Goal: Transaction & Acquisition: Purchase product/service

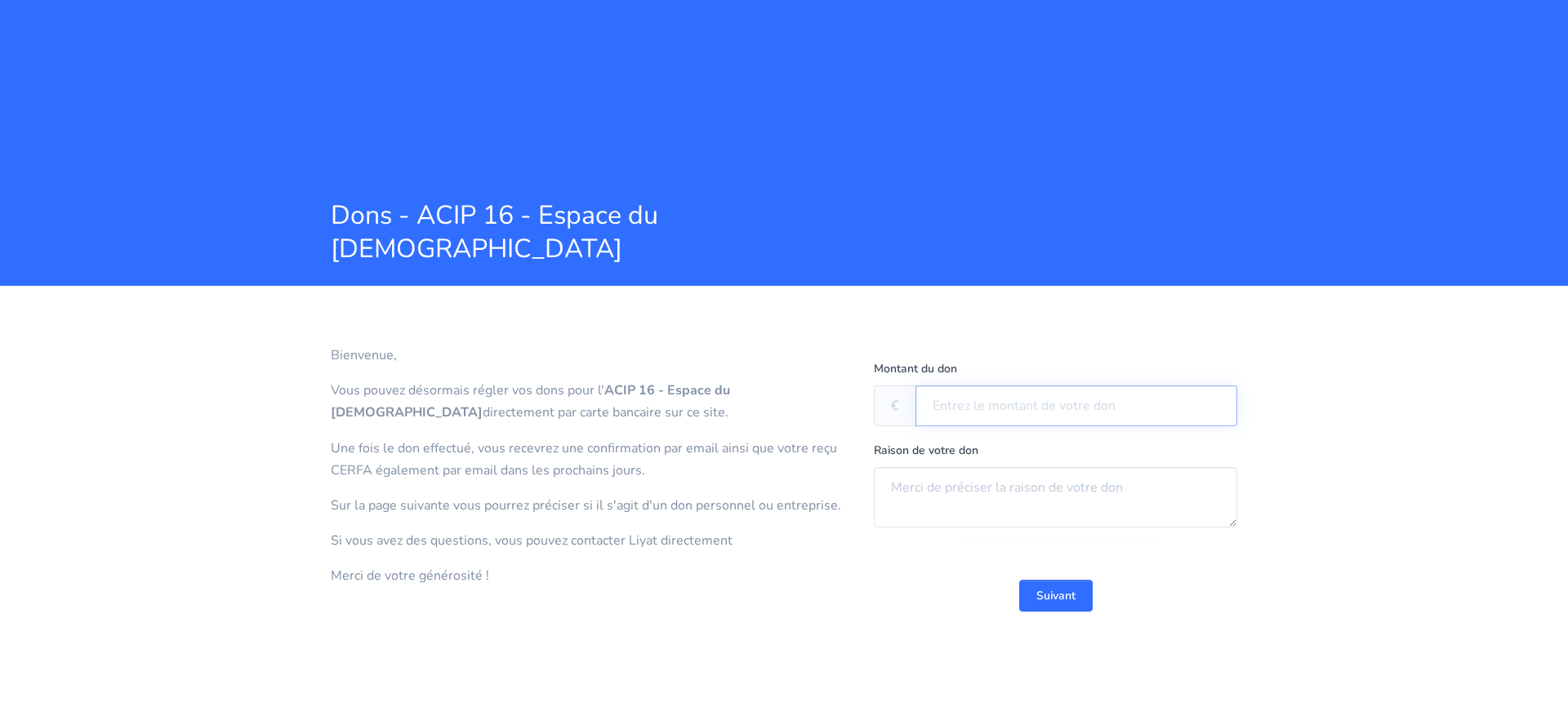
click at [1024, 407] on input "text" at bounding box center [1075, 405] width 321 height 40
type input "500"
click at [1024, 492] on textarea at bounding box center [1055, 497] width 364 height 60
type textarea "Promesse lors d'une montée au sefer"
click at [1067, 598] on button "Suivant" at bounding box center [1055, 595] width 73 height 32
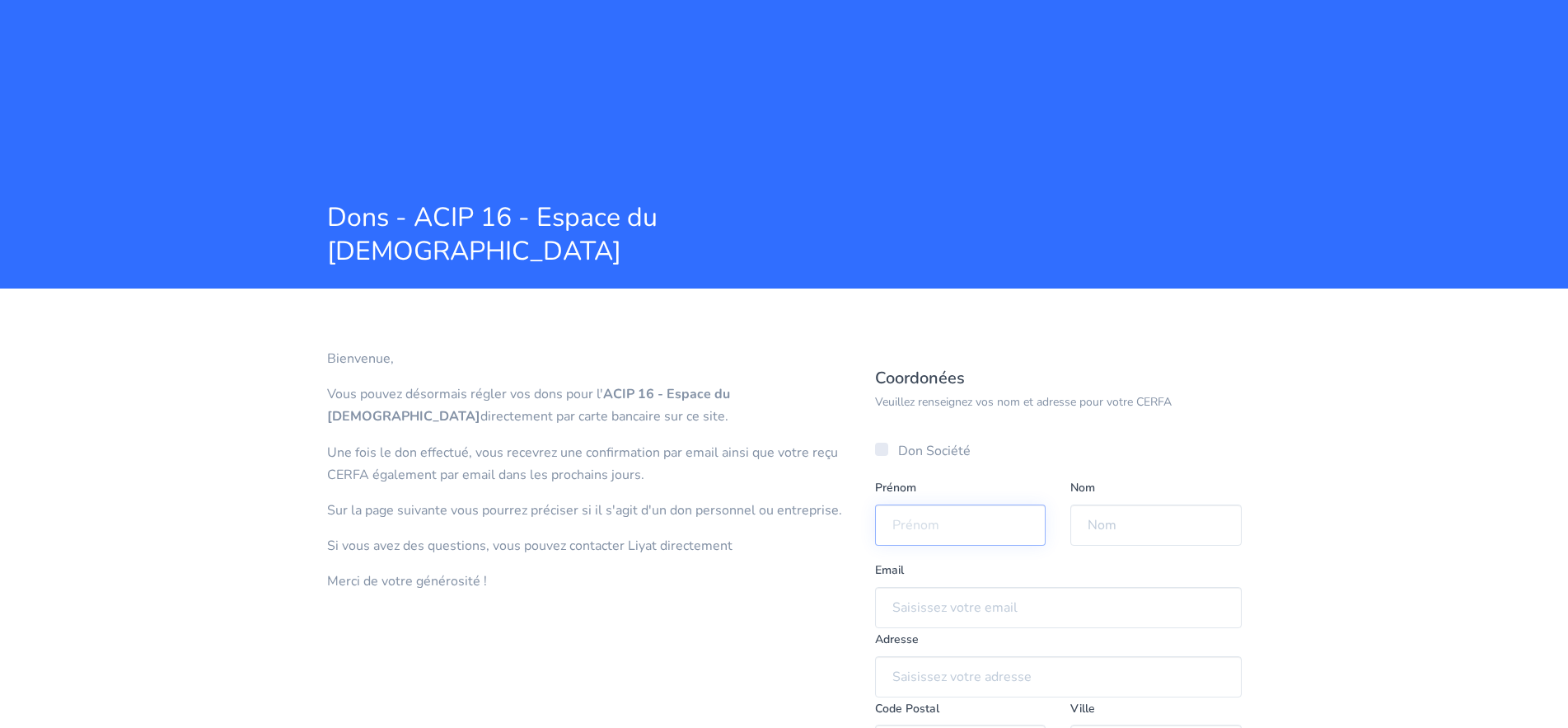
click at [971, 534] on input "text" at bounding box center [960, 524] width 171 height 41
type input "[PERSON_NAME]"
click at [1114, 539] on input "text" at bounding box center [1155, 524] width 171 height 41
type input "ELHARRAR"
click at [1043, 612] on input "email" at bounding box center [1058, 607] width 367 height 41
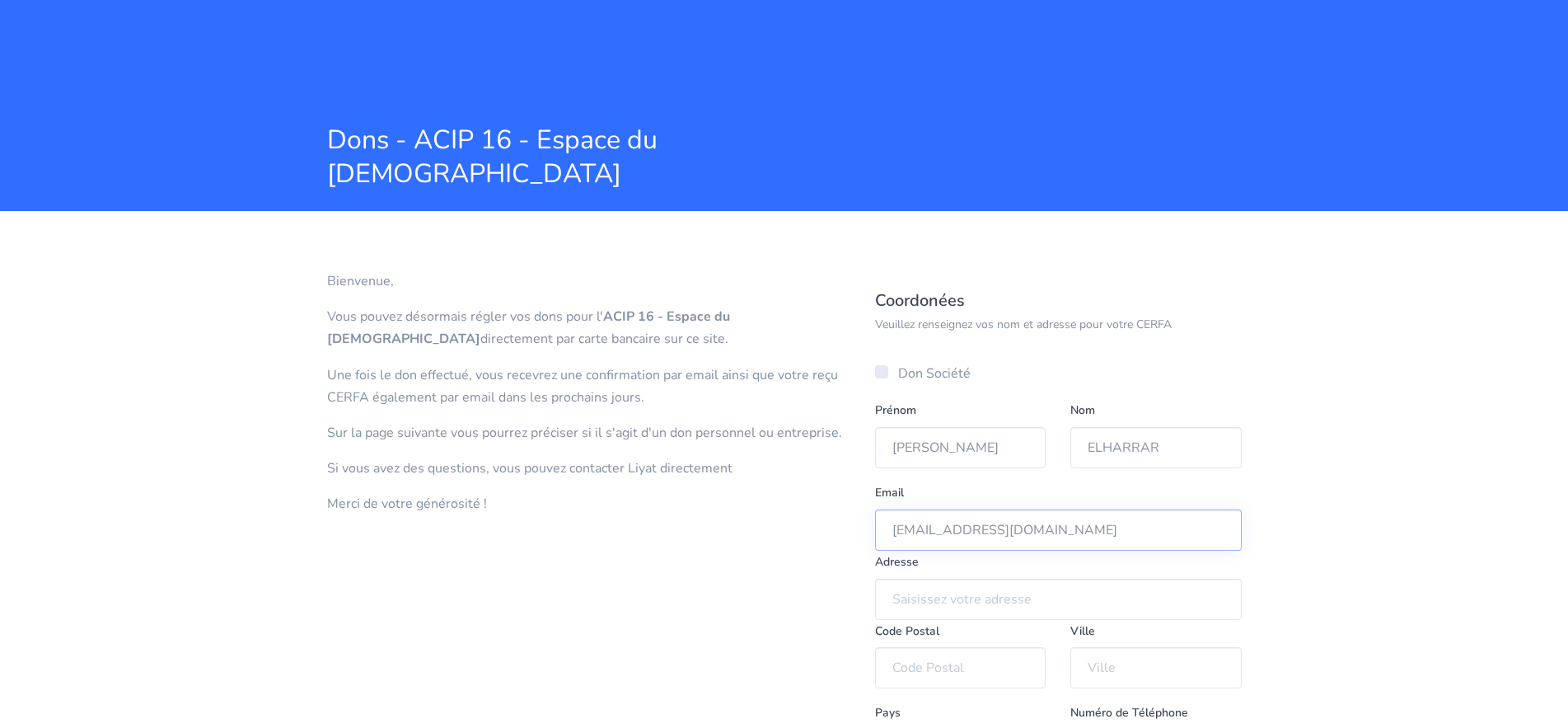
scroll to position [168, 0]
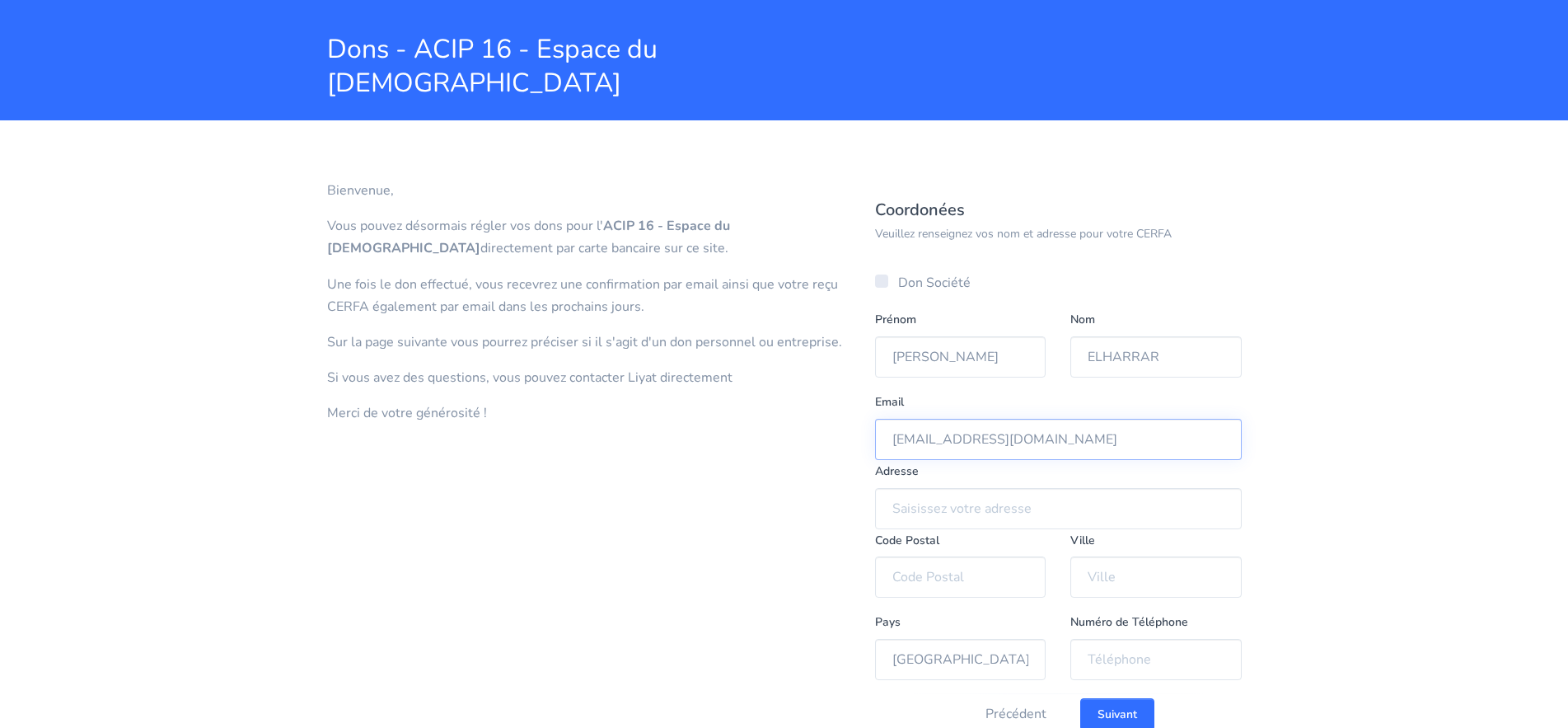
type input "[EMAIL_ADDRESS][DOMAIN_NAME]"
click at [953, 517] on input "text" at bounding box center [1058, 508] width 367 height 41
type input "[STREET_ADDRESS][PERSON_NAME]"
click at [975, 585] on input "text" at bounding box center [960, 577] width 171 height 41
type input "75007"
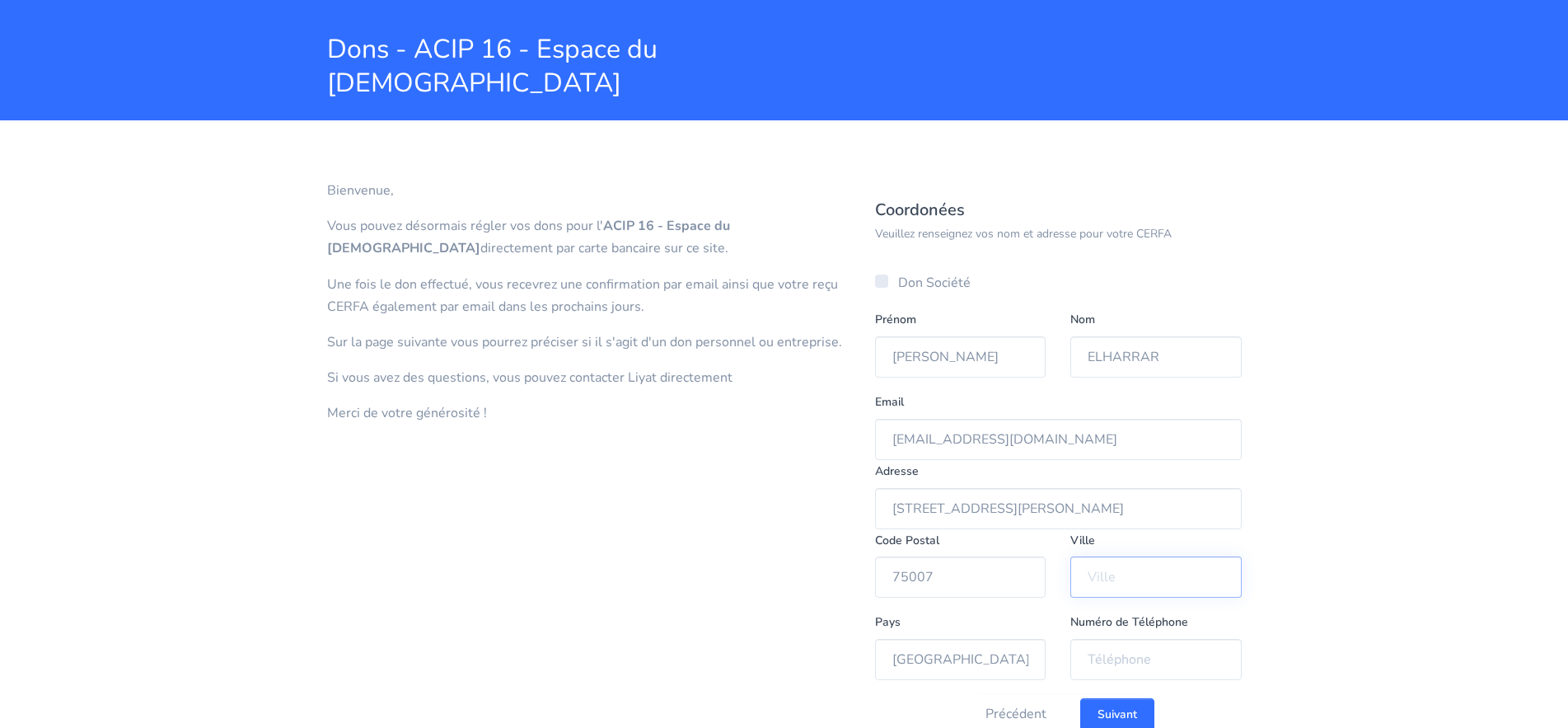
click at [1202, 578] on input "text" at bounding box center [1155, 577] width 171 height 41
type input "[GEOGRAPHIC_DATA]"
click at [1138, 663] on input "tel" at bounding box center [1155, 658] width 171 height 41
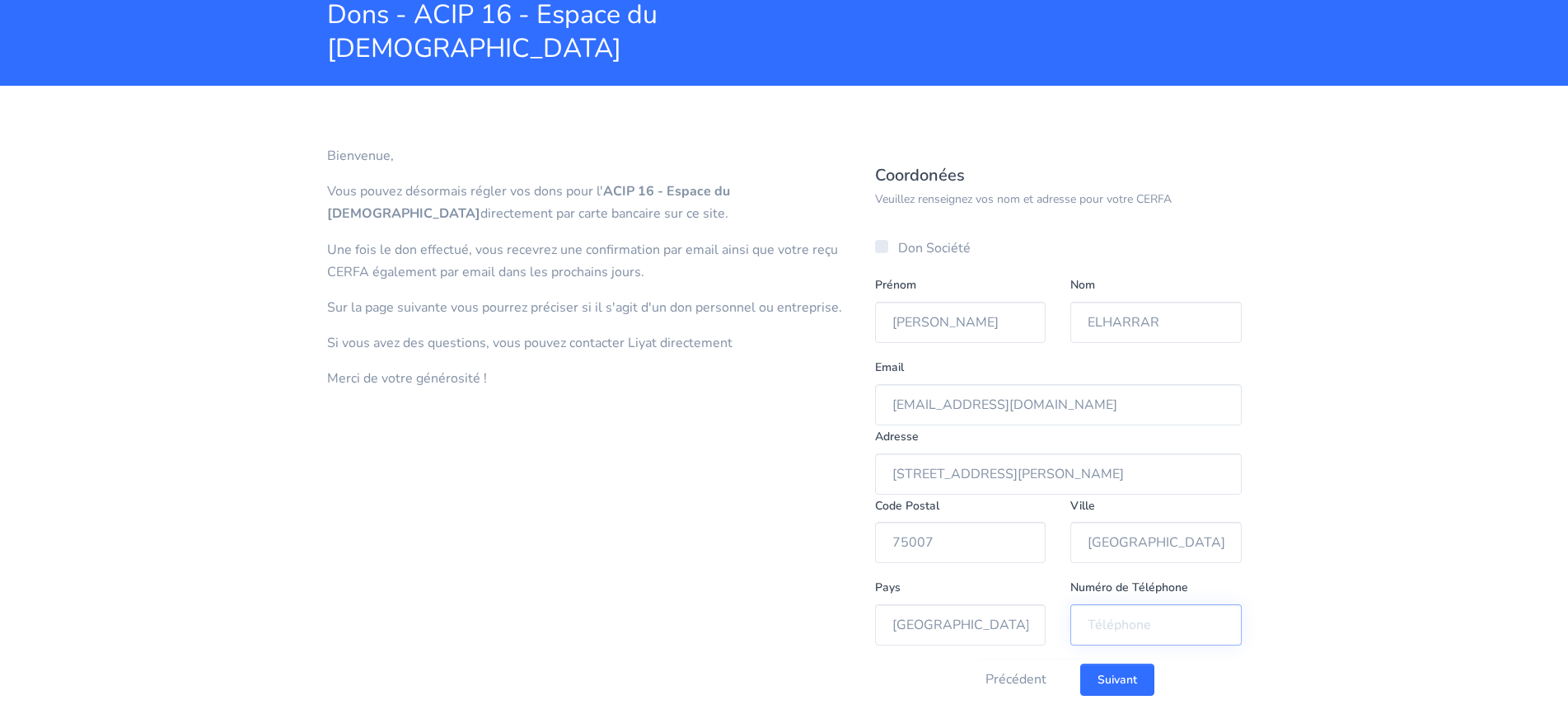
scroll to position [229, 0]
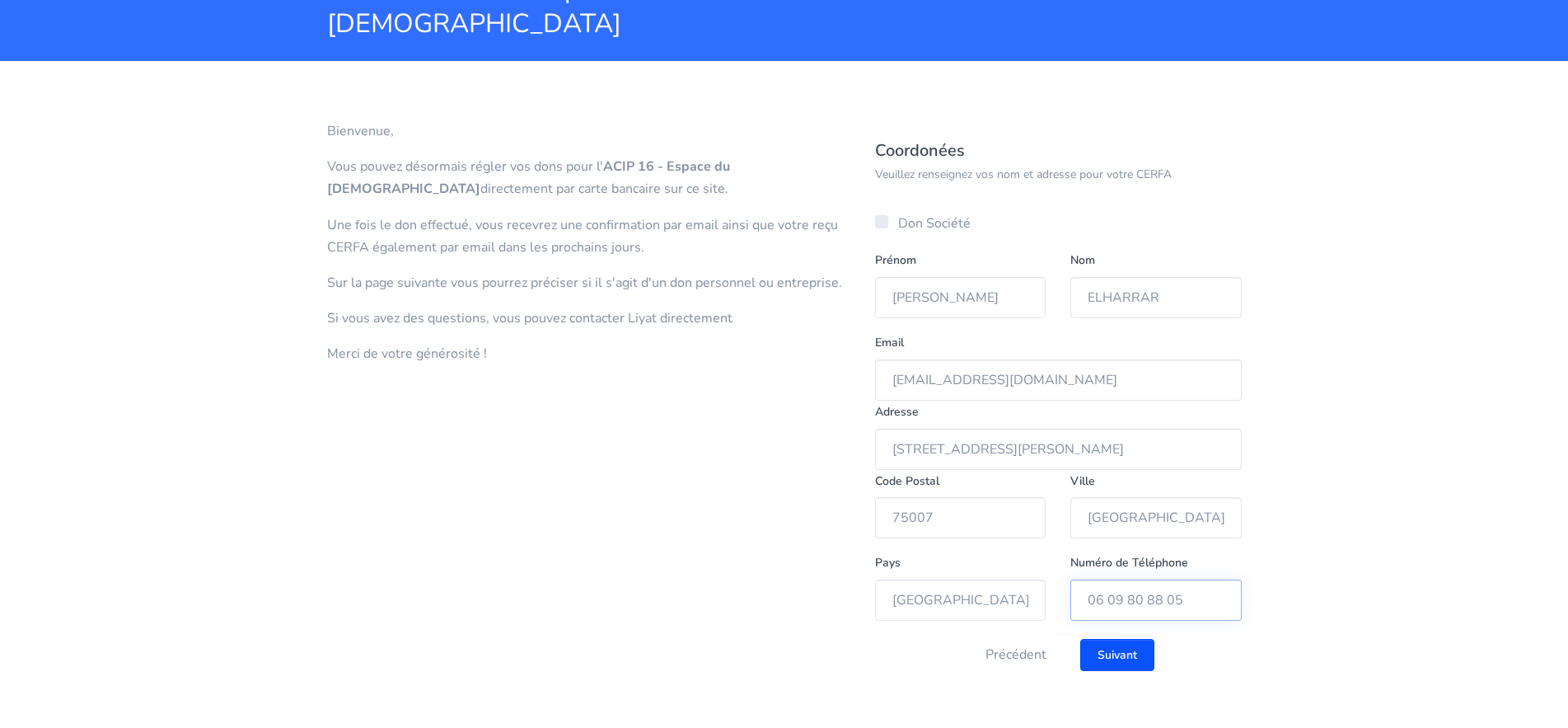
type input "06 09 80 88 05"
click at [1113, 655] on input "Suivant" at bounding box center [1116, 654] width 74 height 32
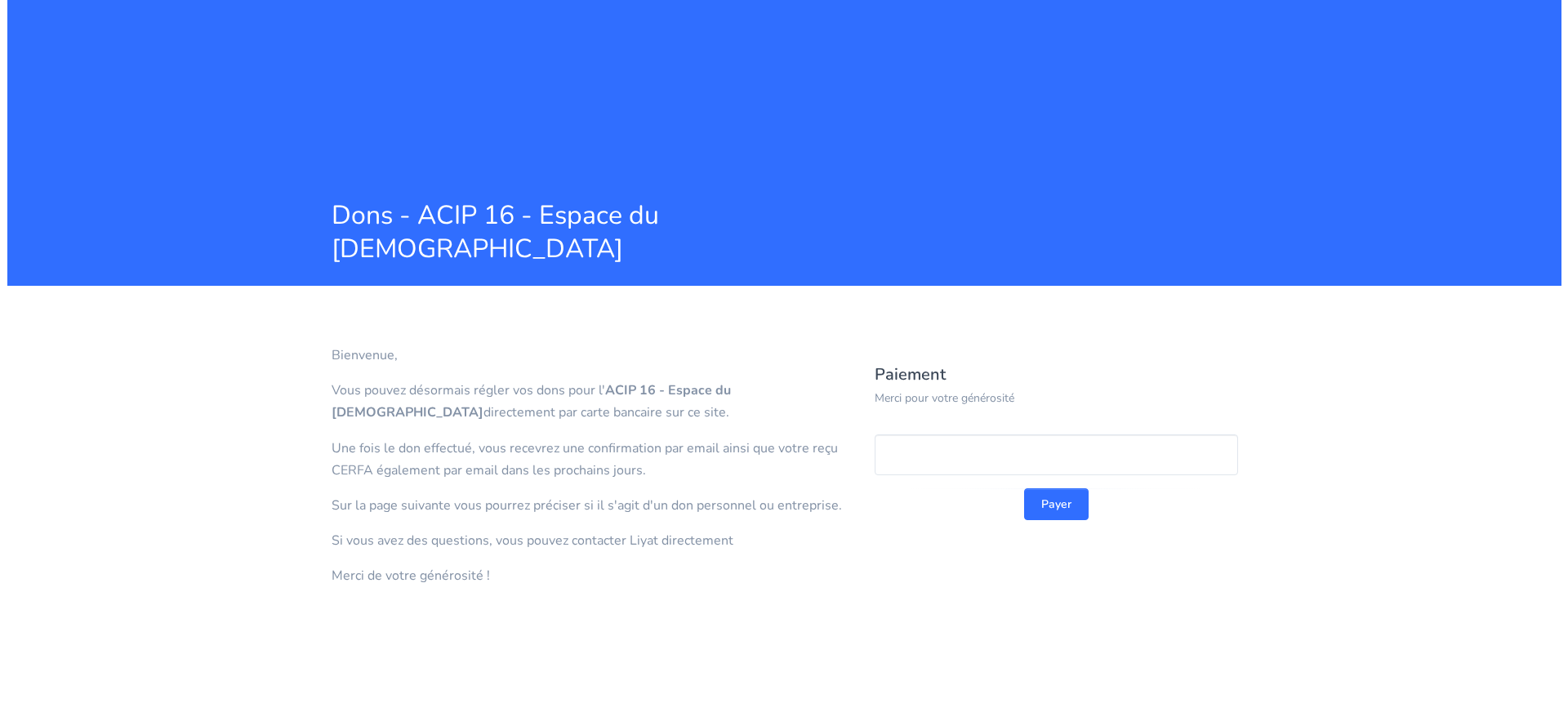
scroll to position [0, 0]
click at [1055, 507] on button "Payer" at bounding box center [1055, 504] width 65 height 32
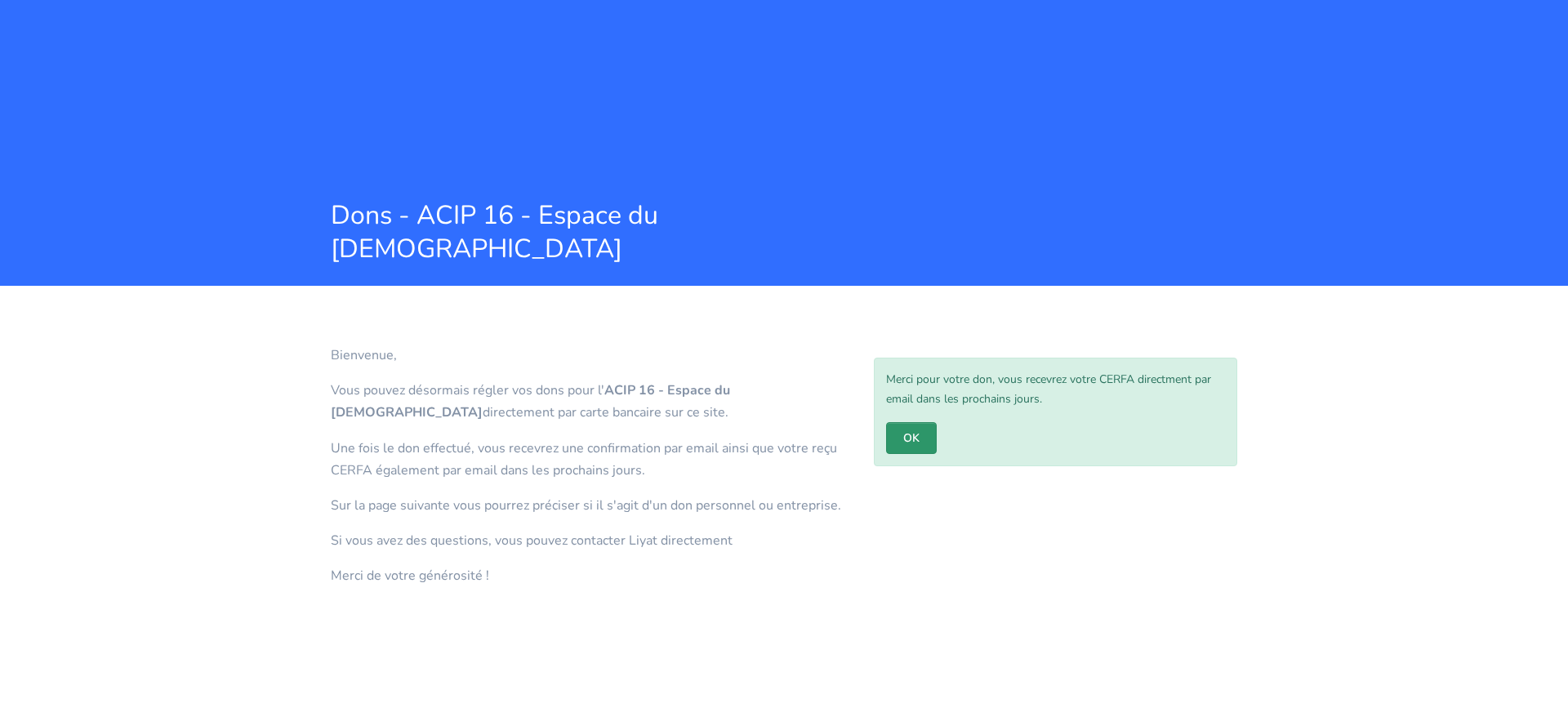
click at [910, 437] on link "OK" at bounding box center [911, 438] width 51 height 32
